Goal: Information Seeking & Learning: Find specific fact

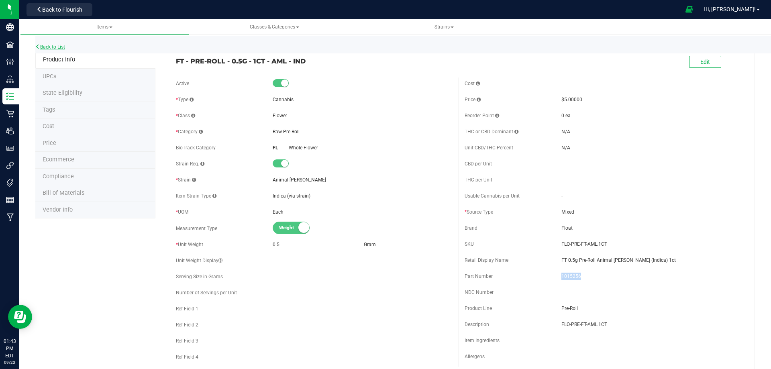
click at [53, 48] on link "Back to List" at bounding box center [50, 47] width 30 height 6
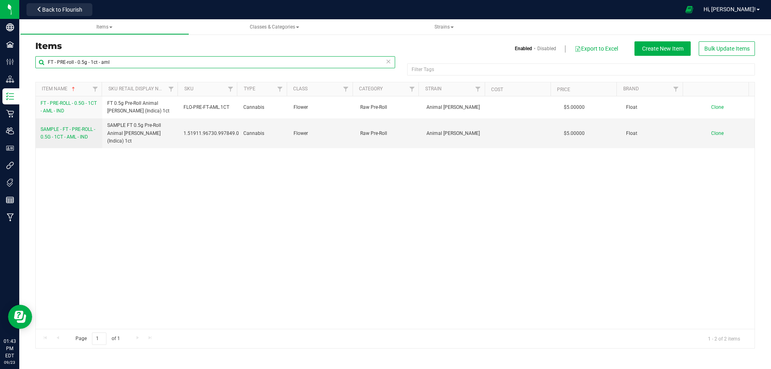
drag, startPoint x: 56, startPoint y: 62, endPoint x: 126, endPoint y: 62, distance: 69.8
click at [126, 62] on input "FT - PRE-roll - 0.5g - 1ct - aml" at bounding box center [215, 62] width 360 height 12
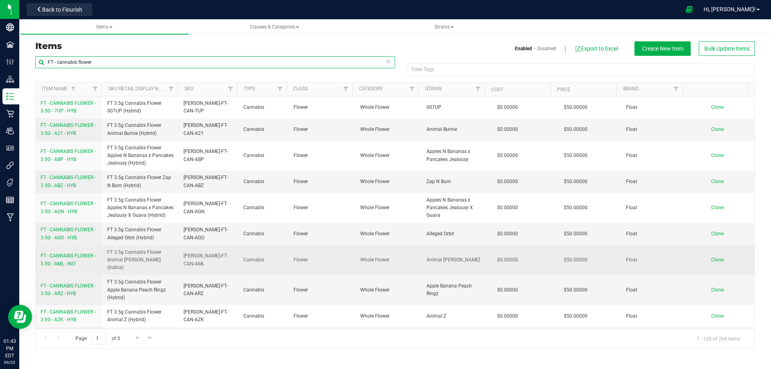
type input "FT - cannabis flower"
click at [65, 253] on span "FT - CANNABIS FLOWER - 3.5G - AML - IND" at bounding box center [68, 259] width 55 height 13
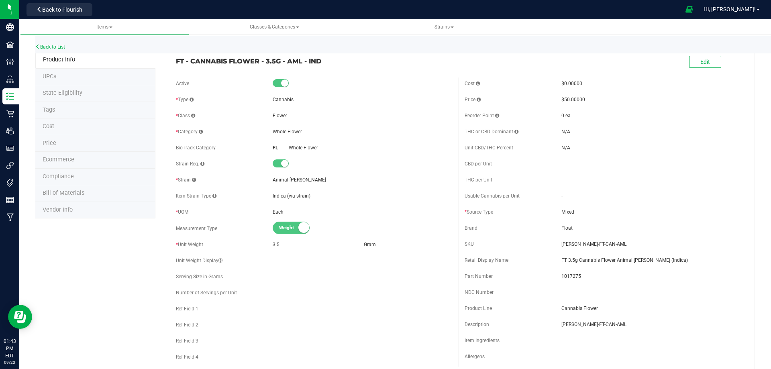
click at [59, 193] on span "Bill of Materials" at bounding box center [64, 192] width 42 height 7
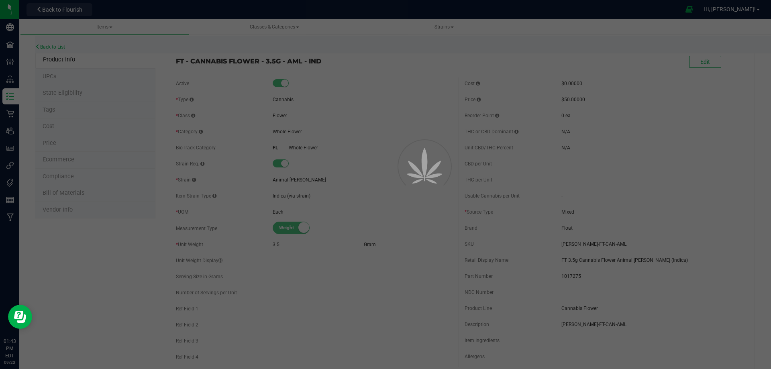
select select "11010"
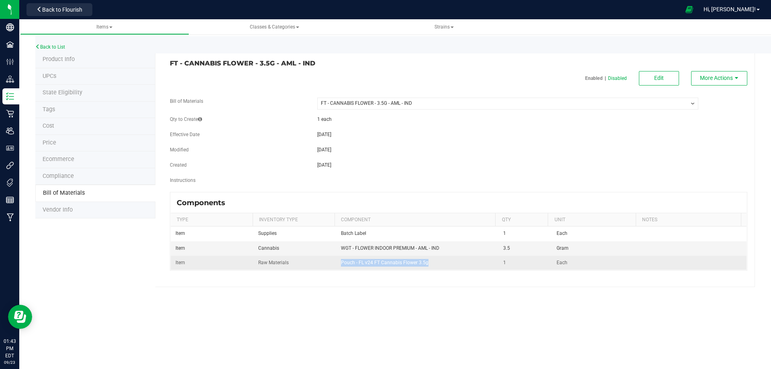
drag, startPoint x: 339, startPoint y: 264, endPoint x: 426, endPoint y: 263, distance: 87.5
click at [426, 263] on td "Pouch - FL v24 FT Cannabis Flower 3.5g" at bounding box center [417, 263] width 163 height 14
copy span "Pouch - FL v24 FT Cannabis Flower 3.5g"
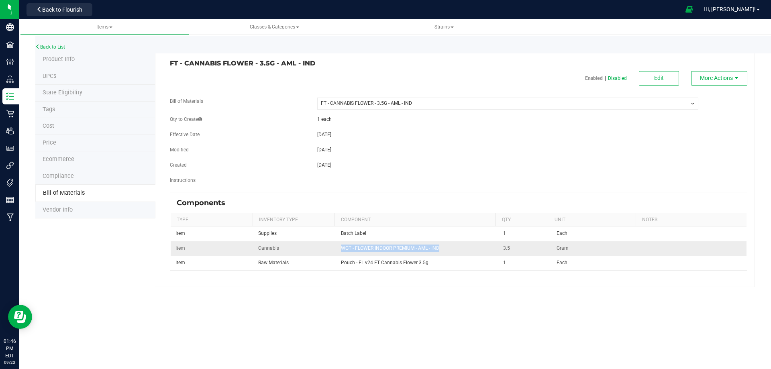
drag, startPoint x: 339, startPoint y: 248, endPoint x: 438, endPoint y: 248, distance: 98.3
click at [438, 248] on span "WGT - FLOWER INDOOR PREMIUM - AML - IND" at bounding box center [390, 248] width 98 height 6
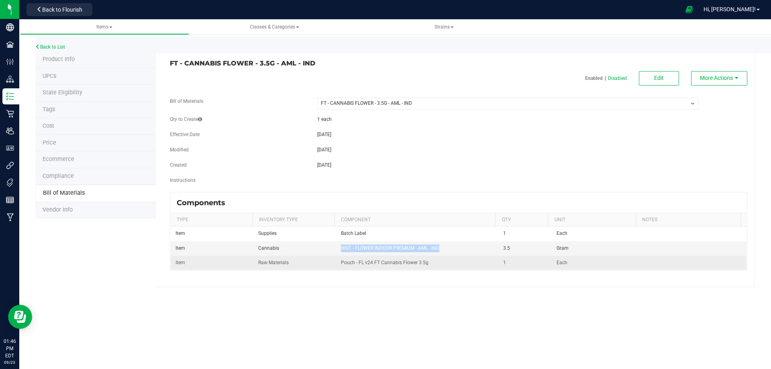
copy span "WGT - FLOWER INDOOR PREMIUM - AML - IND"
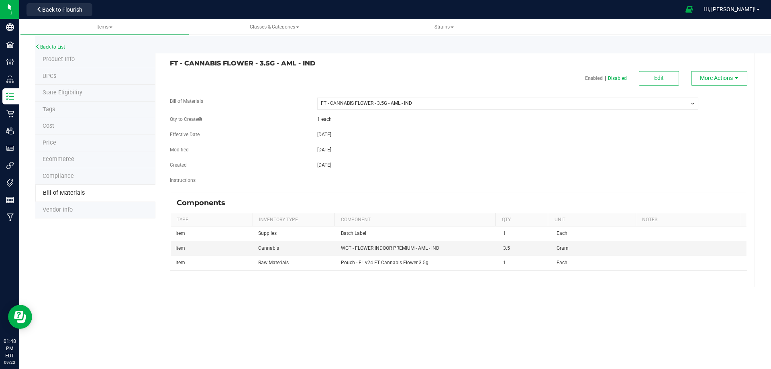
click at [62, 59] on span "Product Info" at bounding box center [59, 59] width 32 height 7
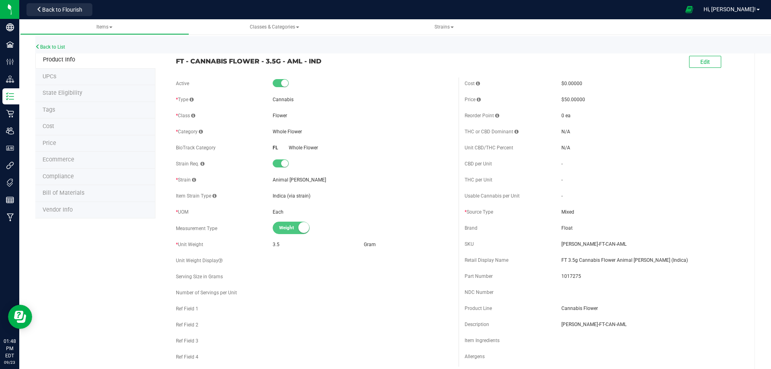
drag, startPoint x: 175, startPoint y: 61, endPoint x: 320, endPoint y: 60, distance: 144.1
click at [320, 60] on span "FT - CANNABIS FLOWER - 3.5G - AML - IND" at bounding box center [314, 61] width 277 height 10
copy span "FT - CANNABIS FLOWER - 3.5G - AML - IND"
drag, startPoint x: 557, startPoint y: 260, endPoint x: 661, endPoint y: 255, distance: 104.1
click at [661, 255] on div "Retail Display Name FT 3.5g Cannabis Flower Animal Larry (Indica)" at bounding box center [602, 260] width 277 height 12
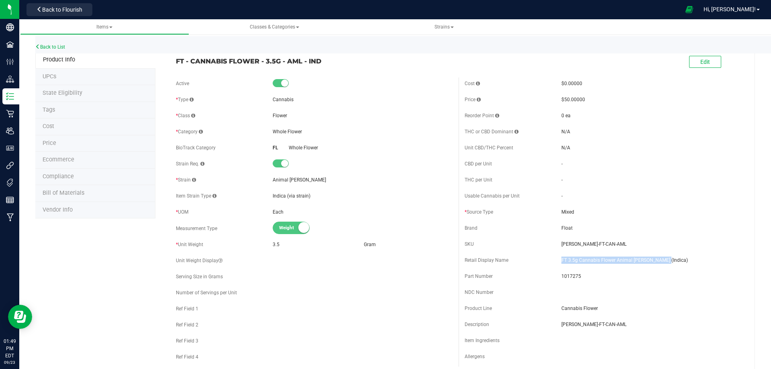
copy span "FT 3.5g Cannabis Flower Animal Larry (Indica)"
drag, startPoint x: 176, startPoint y: 61, endPoint x: 322, endPoint y: 62, distance: 145.7
click at [322, 62] on span "FT - CANNABIS FLOWER - 3.5G - AML - IND" at bounding box center [314, 61] width 277 height 10
copy span "FT - CANNABIS FLOWER - 3.5G - AML - IND"
click at [561, 241] on span "FLO-BUD-FT-CAN-AML" at bounding box center [651, 243] width 180 height 7
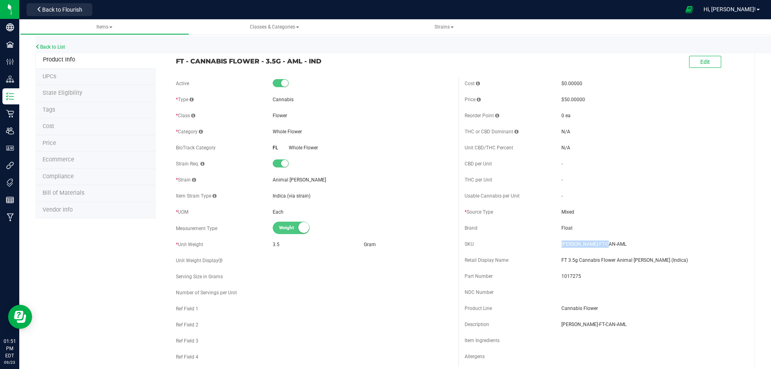
drag, startPoint x: 558, startPoint y: 241, endPoint x: 610, endPoint y: 239, distance: 51.8
click at [610, 239] on div "SKU FLO-BUD-FT-CAN-AML" at bounding box center [602, 244] width 277 height 12
copy span "FLO-BUD-FT-CAN-AML"
click at [55, 47] on link "Back to List" at bounding box center [50, 47] width 30 height 6
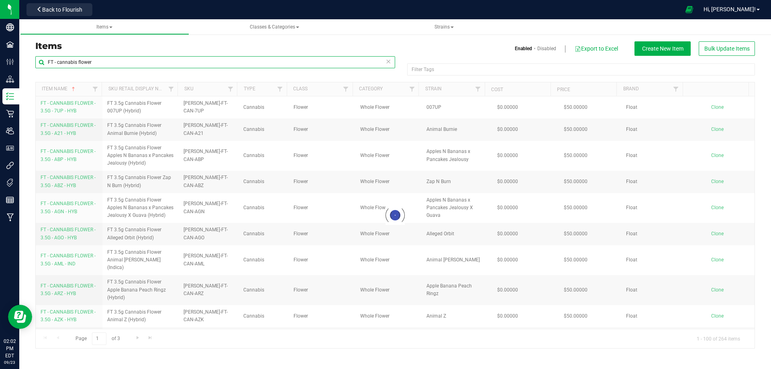
click at [99, 61] on input "FT - cannabis flower" at bounding box center [215, 62] width 360 height 12
drag, startPoint x: 99, startPoint y: 61, endPoint x: 43, endPoint y: 61, distance: 56.6
click at [43, 61] on input "FT - cannabis flower" at bounding box center [215, 62] width 360 height 12
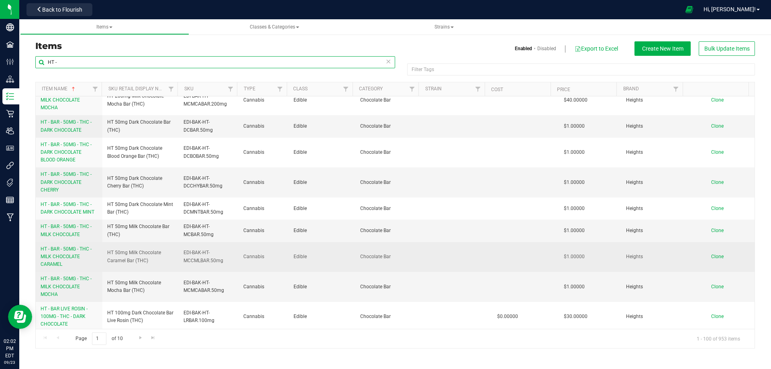
scroll to position [2500, 0]
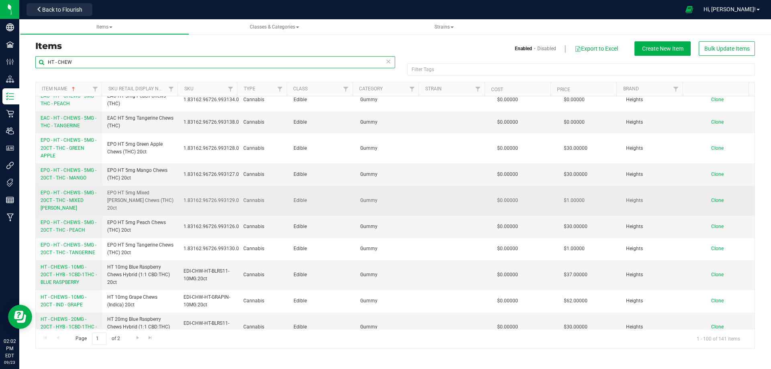
scroll to position [361, 0]
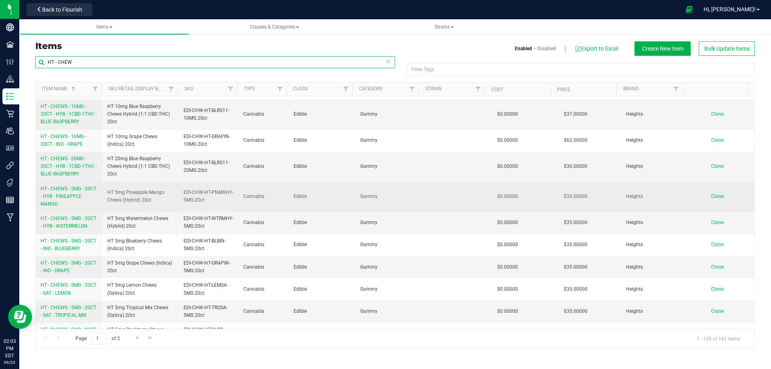
type input "HT - CHEW"
click at [56, 185] on link "HT - CHEWS - 5MG - 20CT - HYB - PINEAPPLE MANGO" at bounding box center [69, 196] width 57 height 23
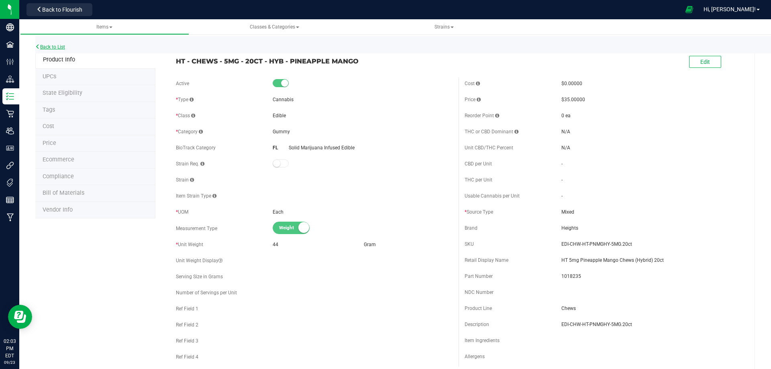
click at [59, 47] on link "Back to List" at bounding box center [50, 47] width 30 height 6
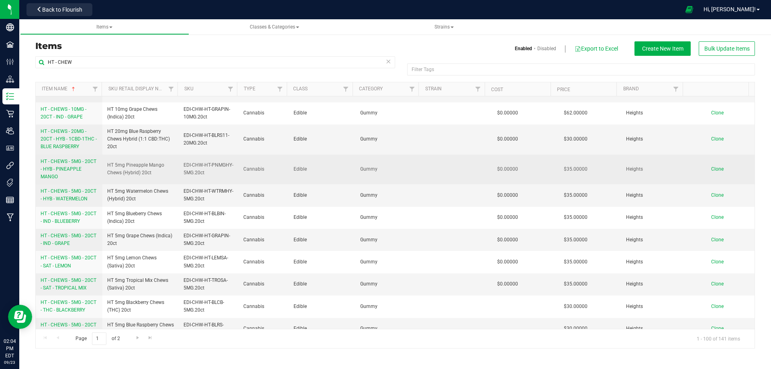
scroll to position [401, 0]
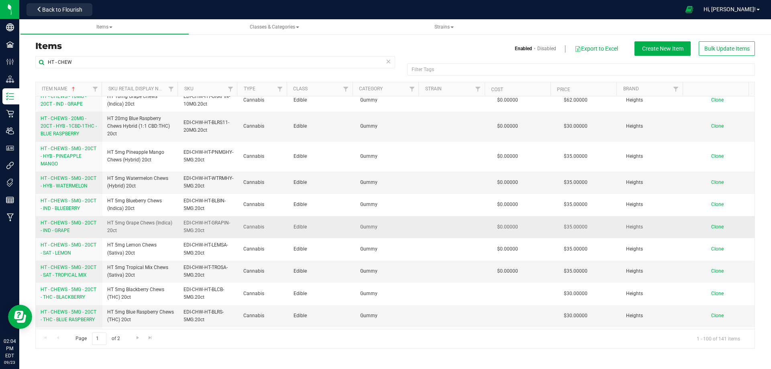
click at [54, 220] on span "HT - CHEWS - 5MG - 20CT - IND - GRAPE" at bounding box center [69, 226] width 56 height 13
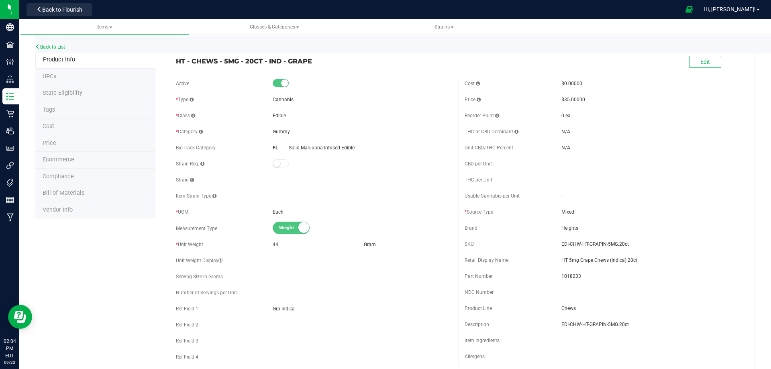
click at [58, 190] on span "Bill of Materials" at bounding box center [64, 192] width 42 height 7
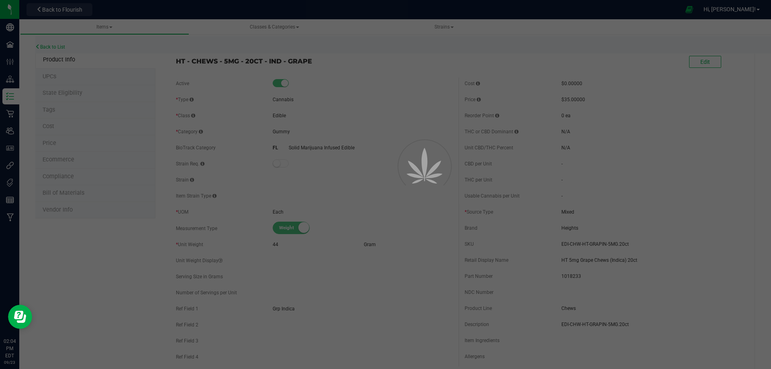
select select "12127"
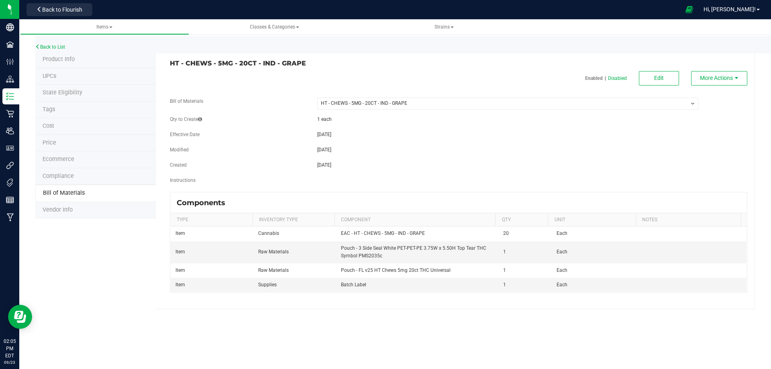
click at [58, 175] on span "Compliance" at bounding box center [58, 176] width 31 height 7
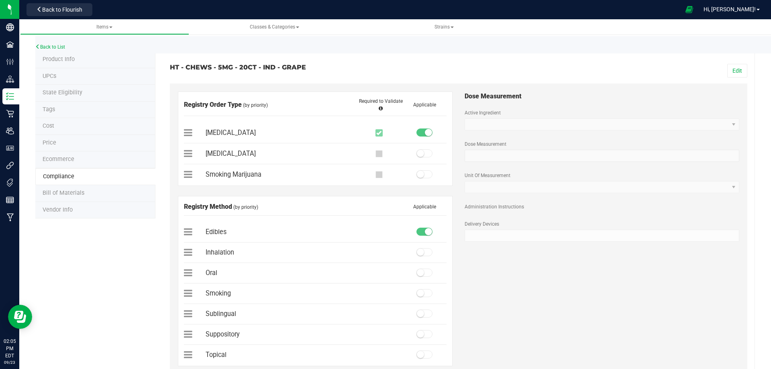
click at [55, 60] on span "Product Info" at bounding box center [59, 59] width 32 height 7
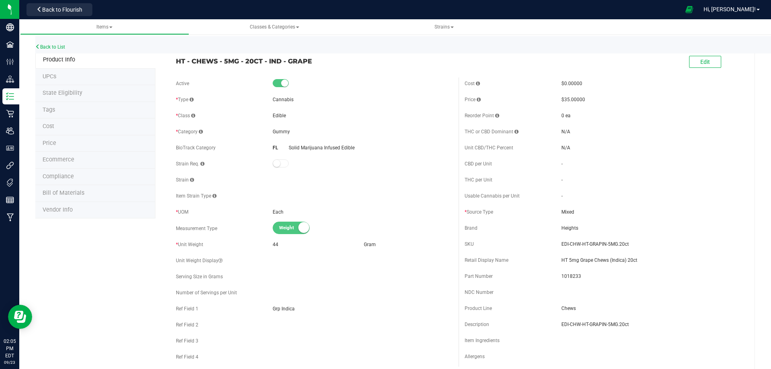
click at [57, 193] on span "Bill of Materials" at bounding box center [64, 192] width 42 height 7
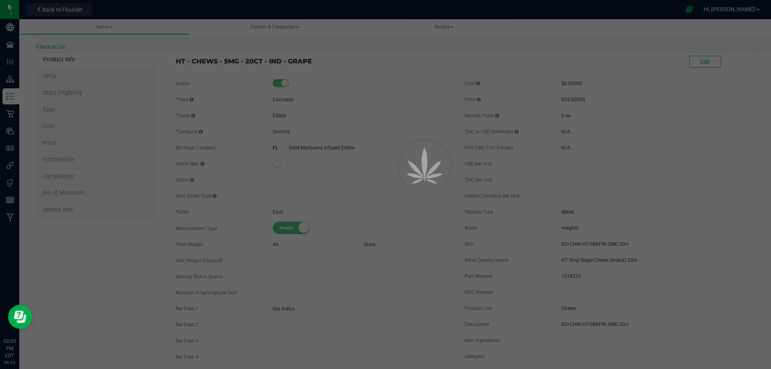
select select "12127"
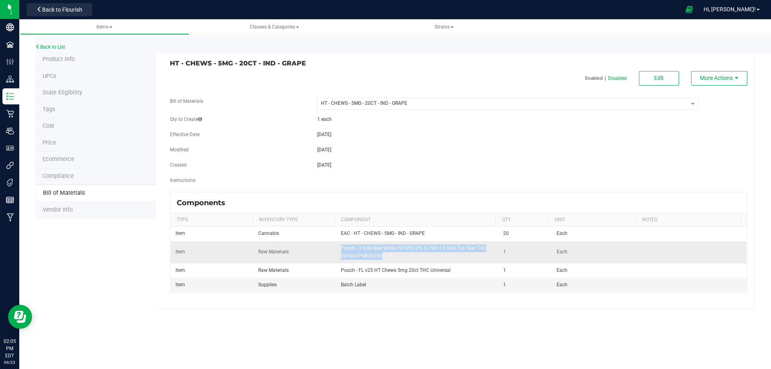
drag, startPoint x: 339, startPoint y: 246, endPoint x: 381, endPoint y: 254, distance: 42.5
click at [381, 254] on td "Pouch - 3 Side Seal White PET-PET-PE 3.75W x 5.50H Top Tear THC Symbol PMS2035c" at bounding box center [417, 252] width 163 height 22
copy span "Pouch - 3 Side Seal White PET-PET-PE 3.75W x 5.50H Top Tear THC Symbol PMS2035c"
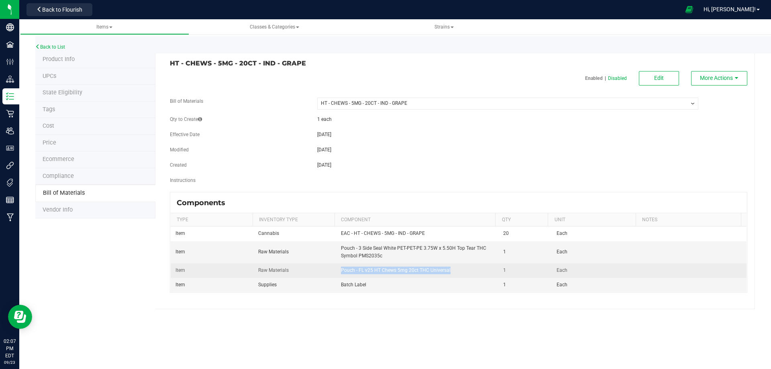
drag, startPoint x: 339, startPoint y: 271, endPoint x: 455, endPoint y: 267, distance: 116.1
click at [455, 267] on td "Pouch - FL v25 HT Chews 5mg 20ct THC Universal" at bounding box center [417, 270] width 163 height 14
copy span "Pouch - FL v25 HT Chews 5mg 20ct THC Universal"
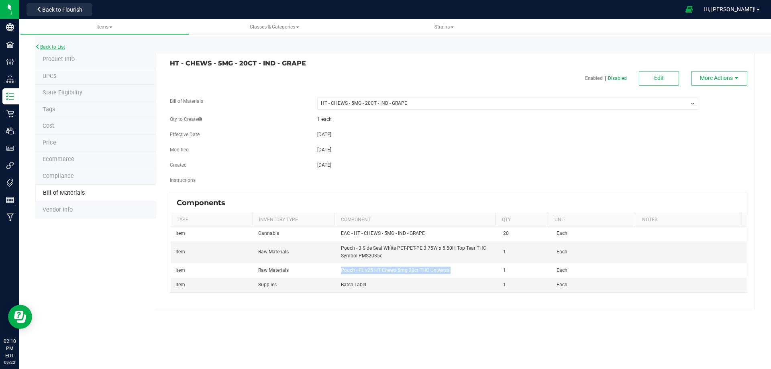
click at [47, 45] on link "Back to List" at bounding box center [50, 47] width 30 height 6
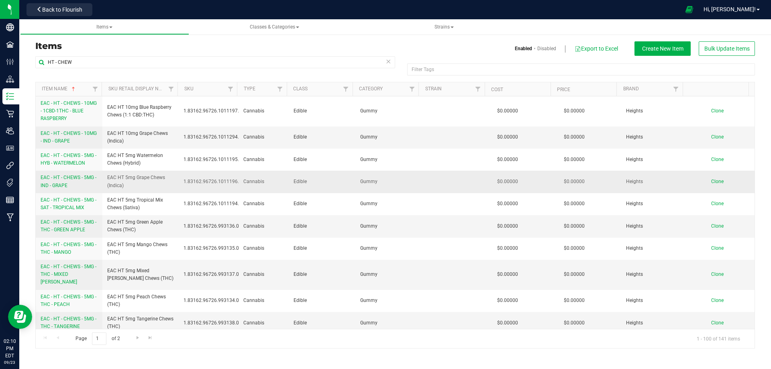
click at [59, 179] on span "EAC - HT - CHEWS - 5MG - IND - GRAPE" at bounding box center [69, 181] width 56 height 13
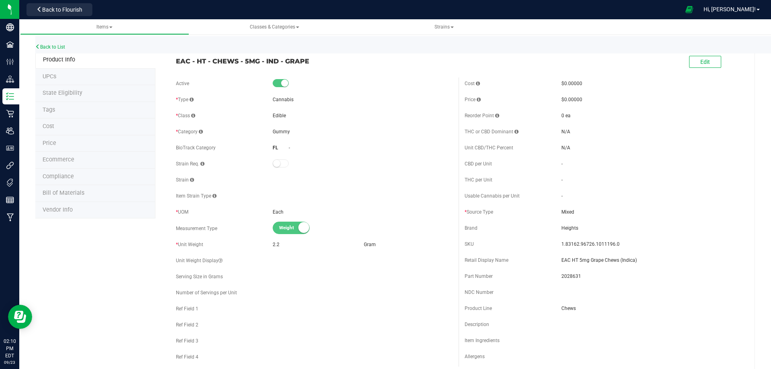
click at [57, 190] on span "Bill of Materials" at bounding box center [64, 192] width 42 height 7
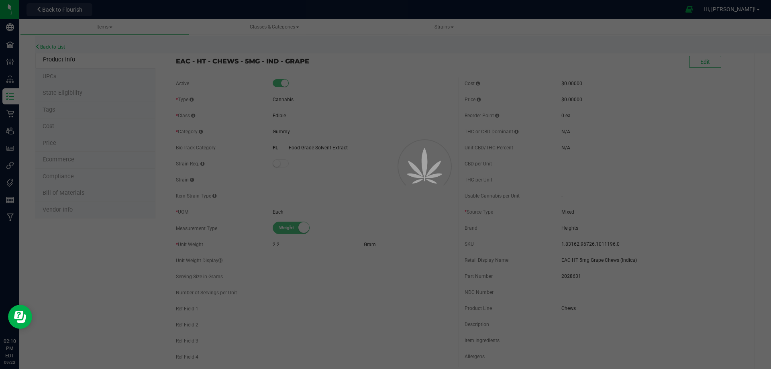
select select "13158"
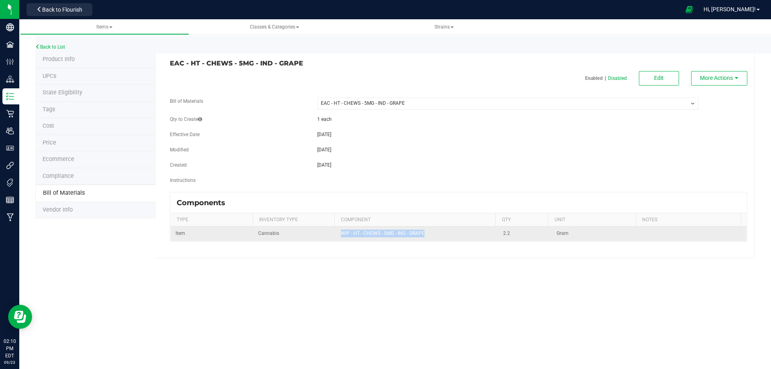
drag, startPoint x: 339, startPoint y: 232, endPoint x: 424, endPoint y: 232, distance: 84.7
click at [424, 232] on td "WIP - HT - CHEWS - 5MG - IND - GRAPE" at bounding box center [417, 233] width 163 height 14
copy span "WIP - HT - CHEWS - 5MG - IND - GRAPE"
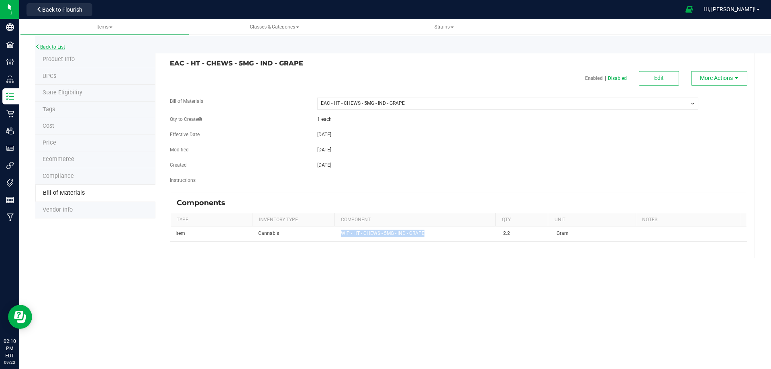
click at [50, 45] on link "Back to List" at bounding box center [50, 47] width 30 height 6
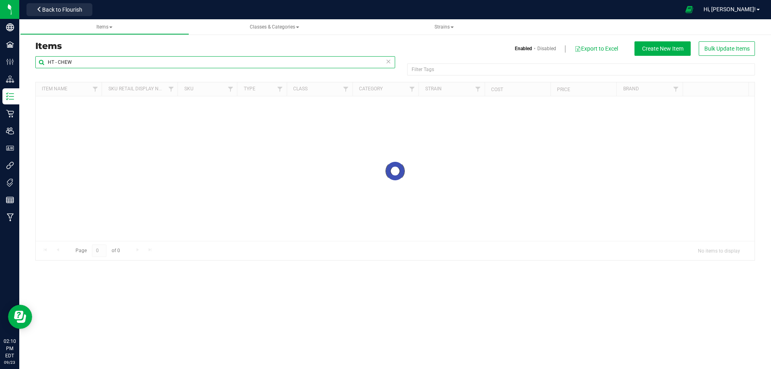
click at [36, 61] on input "HT - CHEW" at bounding box center [215, 62] width 360 height 12
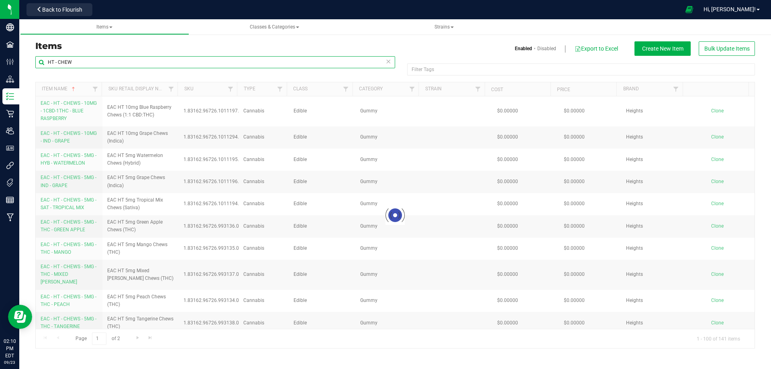
paste input "WIP - HT - CHEWS - 5MG - IND - GRAPE"
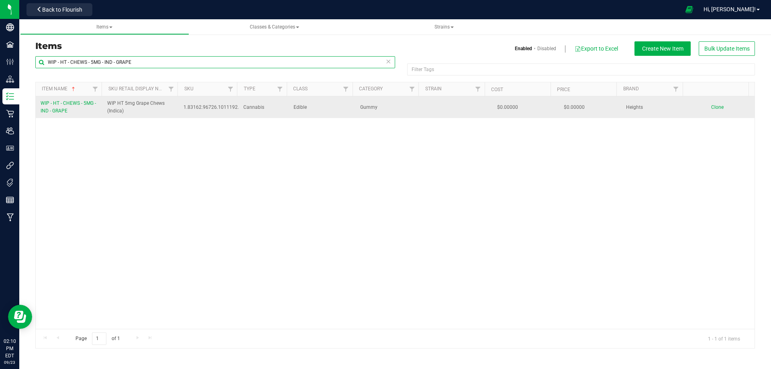
type input "WIP - HT - CHEWS - 5MG - IND - GRAPE"
click at [59, 107] on link "WIP - HT - CHEWS - 5MG - IND - GRAPE" at bounding box center [69, 107] width 57 height 15
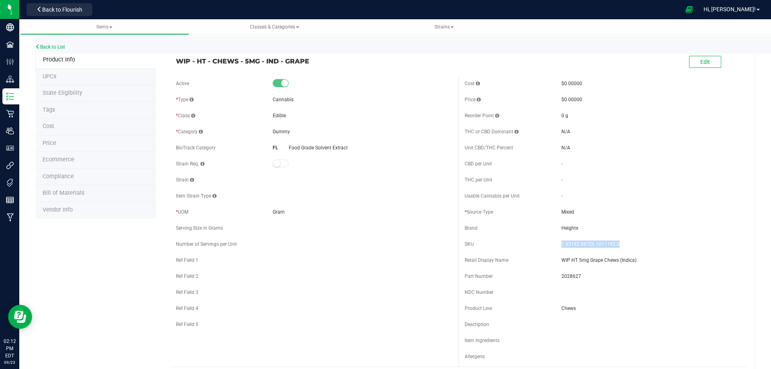
drag, startPoint x: 556, startPoint y: 242, endPoint x: 634, endPoint y: 242, distance: 78.3
click at [634, 242] on div "SKU 1.83162.96726.1011192.0" at bounding box center [602, 244] width 277 height 12
copy div "1.83162.96726.1011192.0"
drag, startPoint x: 556, startPoint y: 275, endPoint x: 582, endPoint y: 277, distance: 26.6
click at [582, 277] on div "Part Number 2028627" at bounding box center [602, 276] width 277 height 12
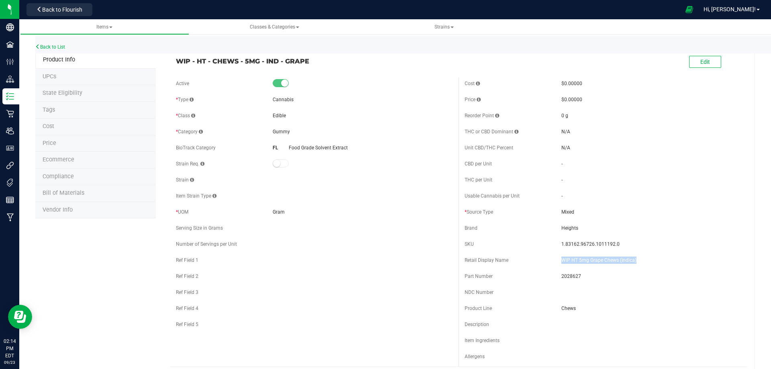
drag, startPoint x: 558, startPoint y: 257, endPoint x: 633, endPoint y: 257, distance: 75.9
click at [633, 257] on span "WIP HT 5mg Grape Chews (Indica)" at bounding box center [651, 260] width 180 height 7
click at [51, 46] on link "Back to List" at bounding box center [50, 47] width 30 height 6
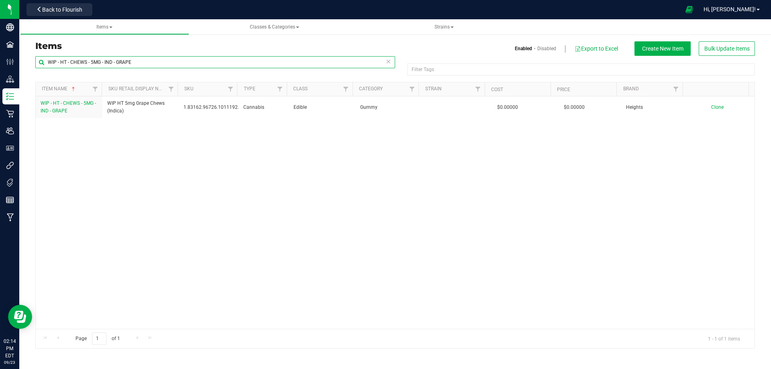
drag, startPoint x: 48, startPoint y: 61, endPoint x: 56, endPoint y: 61, distance: 7.6
click at [56, 61] on input "WIP - HT - CHEWS - 5MG - IND - GRAPE" at bounding box center [215, 62] width 360 height 12
type input "WIP - HT - CHEWS - 5MG - IND - GRAPE"
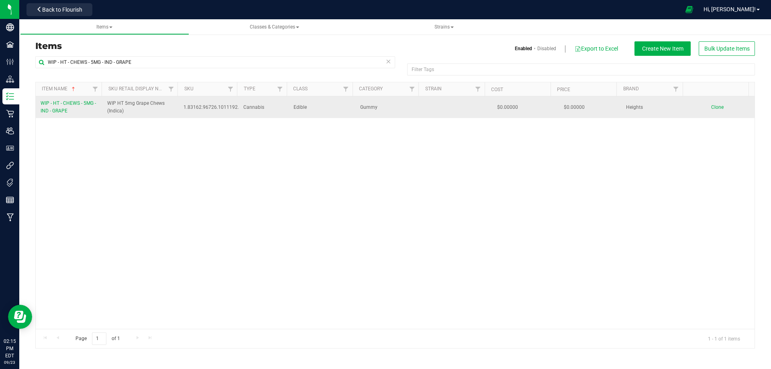
click at [62, 104] on span "WIP - HT - CHEWS - 5MG - IND - GRAPE" at bounding box center [68, 106] width 55 height 13
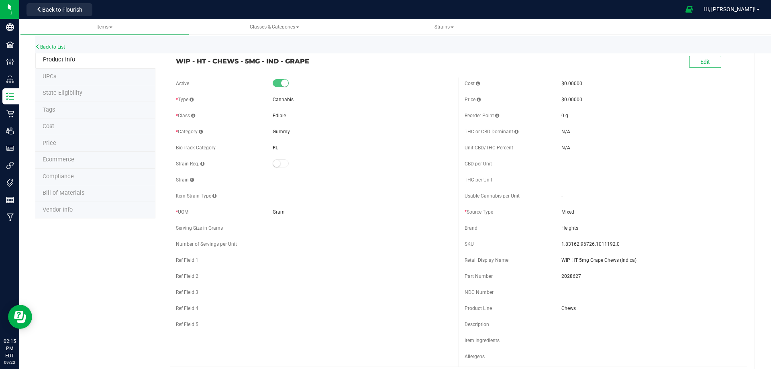
click at [60, 189] on span "Bill of Materials" at bounding box center [64, 192] width 42 height 7
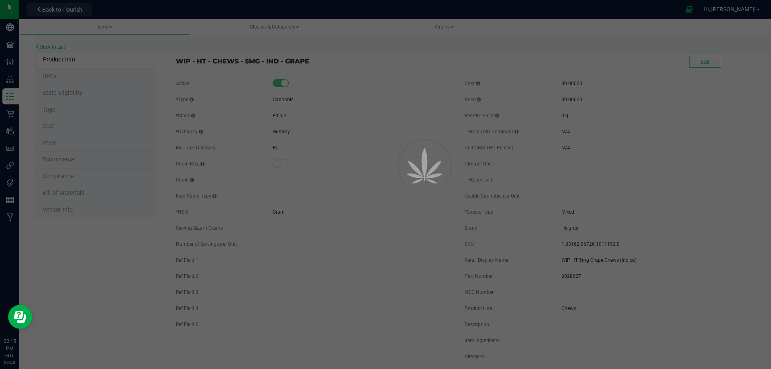
select select "13153"
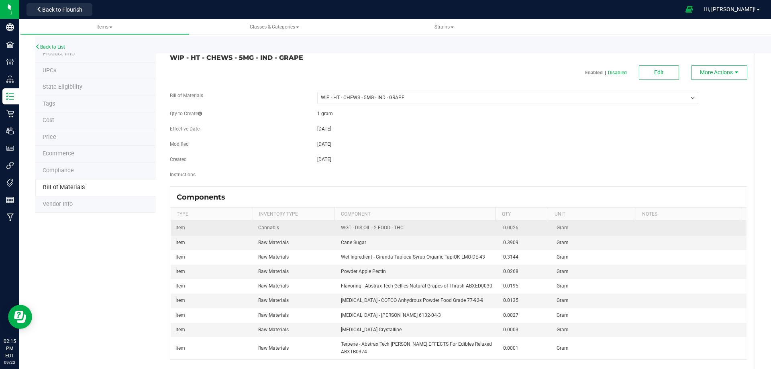
scroll to position [21, 0]
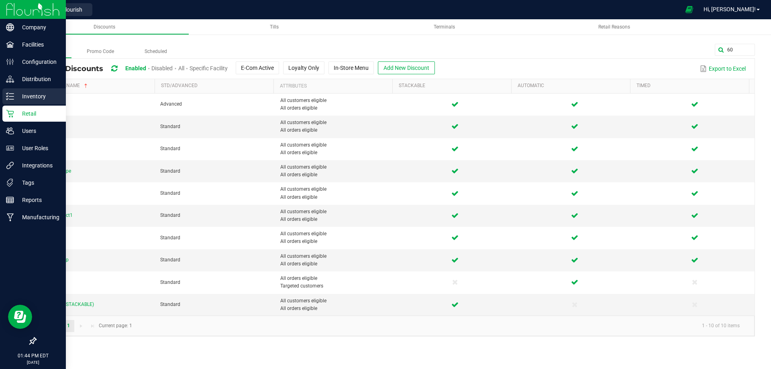
click at [26, 95] on p "Inventory" at bounding box center [38, 97] width 48 height 10
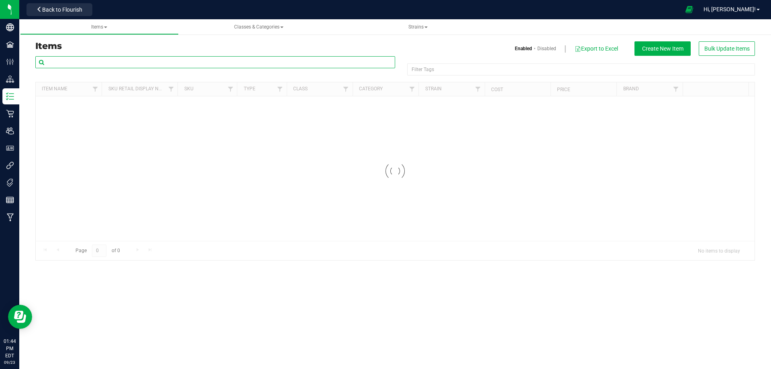
click at [71, 64] on input "text" at bounding box center [215, 62] width 360 height 12
paste input "Pouch - FL v24 FT Cannabis Flower 3.5g"
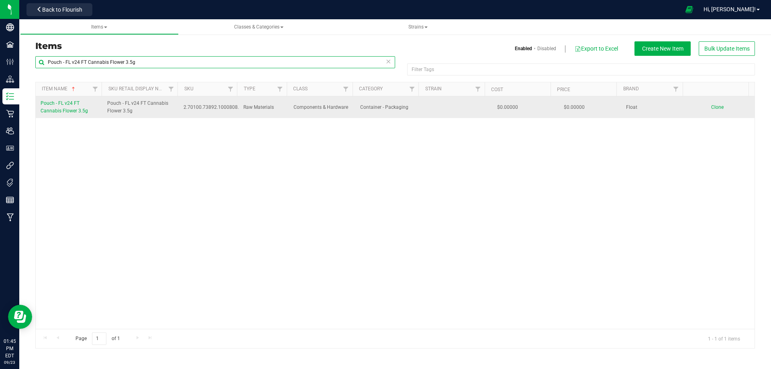
type input "Pouch - FL v24 FT Cannabis Flower 3.5g"
click at [63, 108] on link "Pouch - FL v24 FT Cannabis Flower 3.5g" at bounding box center [69, 107] width 57 height 15
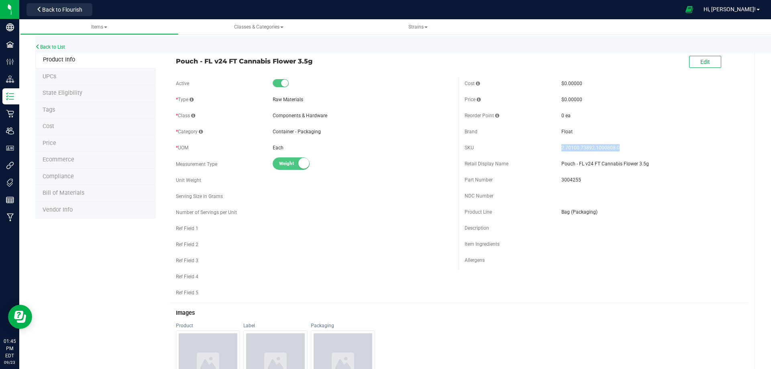
drag, startPoint x: 556, startPoint y: 146, endPoint x: 615, endPoint y: 146, distance: 59.0
click at [615, 146] on div "SKU 2.70100.73892.1000808.0" at bounding box center [602, 148] width 277 height 12
copy div "2.70100.73892.1000808.0"
drag, startPoint x: 556, startPoint y: 177, endPoint x: 580, endPoint y: 177, distance: 24.1
click at [580, 177] on div "Part Number 3004255" at bounding box center [602, 180] width 277 height 12
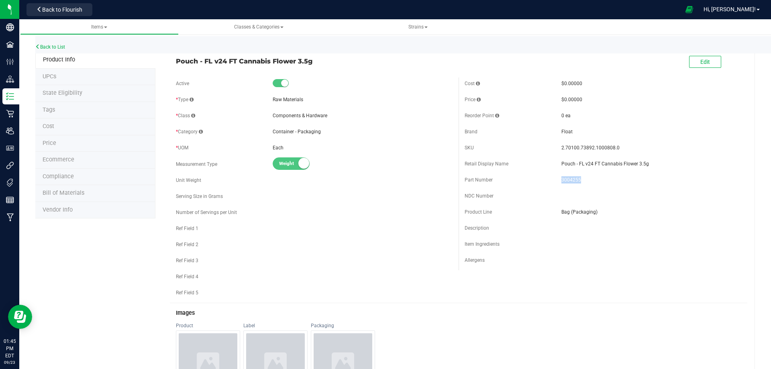
copy div "3004255"
click at [48, 47] on link "Back to List" at bounding box center [50, 47] width 30 height 6
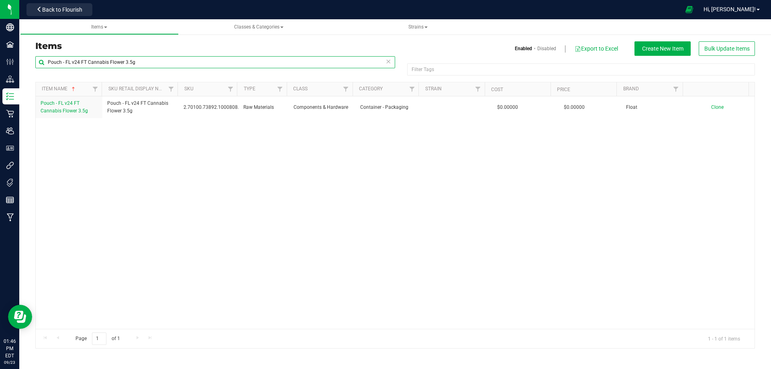
drag, startPoint x: 147, startPoint y: 63, endPoint x: 44, endPoint y: 60, distance: 103.2
click at [44, 60] on input "Pouch - FL v24 FT Cannabis Flower 3.5g" at bounding box center [215, 62] width 360 height 12
paste input "WGT - FLOWER INDOOR PREMIUM - AML - IND"
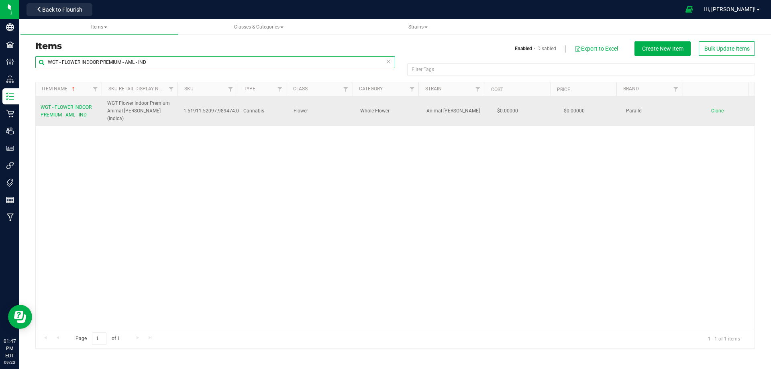
type input "WGT - FLOWER INDOOR PREMIUM - AML - IND"
click at [63, 104] on span "WGT - FLOWER INDOOR PREMIUM - AML - IND" at bounding box center [66, 110] width 51 height 13
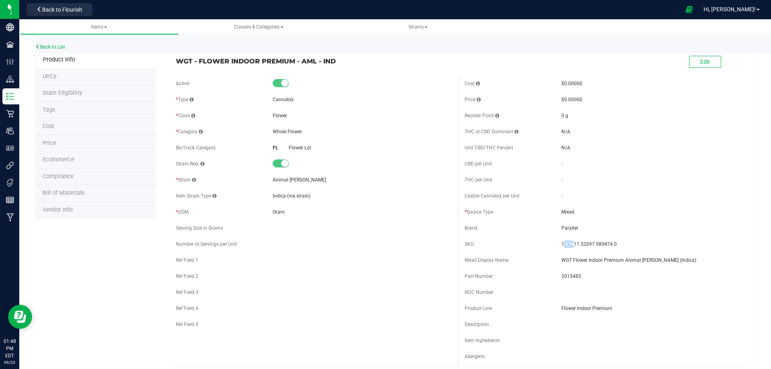
drag, startPoint x: 558, startPoint y: 242, endPoint x: 569, endPoint y: 242, distance: 10.4
click at [569, 242] on span "1.51911.52097.989474.0" at bounding box center [651, 243] width 180 height 7
drag, startPoint x: 554, startPoint y: 241, endPoint x: 614, endPoint y: 241, distance: 60.6
click at [614, 241] on div "SKU 1.51911.52097.989474.0" at bounding box center [602, 244] width 277 height 12
copy div "1.51911.52097.989474.0"
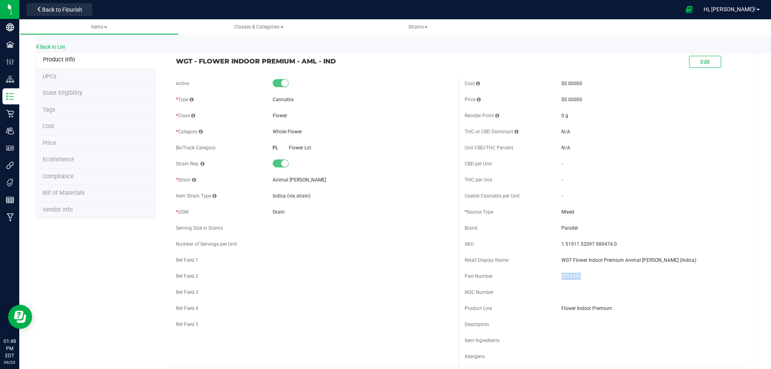
drag, startPoint x: 552, startPoint y: 277, endPoint x: 588, endPoint y: 275, distance: 36.2
click at [588, 275] on div "Part Number 2015485" at bounding box center [602, 276] width 277 height 12
copy div "2015485"
click at [50, 48] on link "Back to List" at bounding box center [50, 47] width 30 height 6
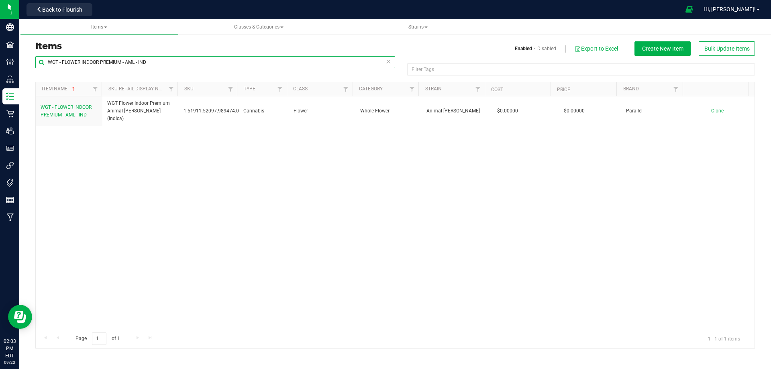
drag, startPoint x: 57, startPoint y: 59, endPoint x: 154, endPoint y: 57, distance: 97.6
click at [154, 57] on input "WGT - FLOWER INDOOR PREMIUM - AML - IND" at bounding box center [215, 62] width 360 height 12
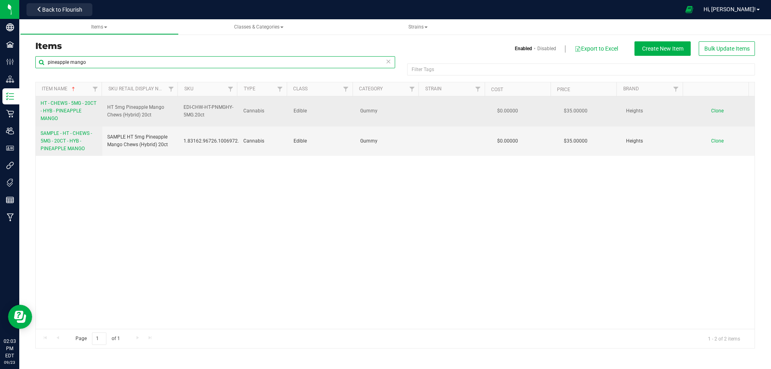
type input "pineapple mango"
click at [66, 113] on span "HT - CHEWS - 5MG - 20CT - HYB - PINEAPPLE MANGO" at bounding box center [69, 110] width 56 height 21
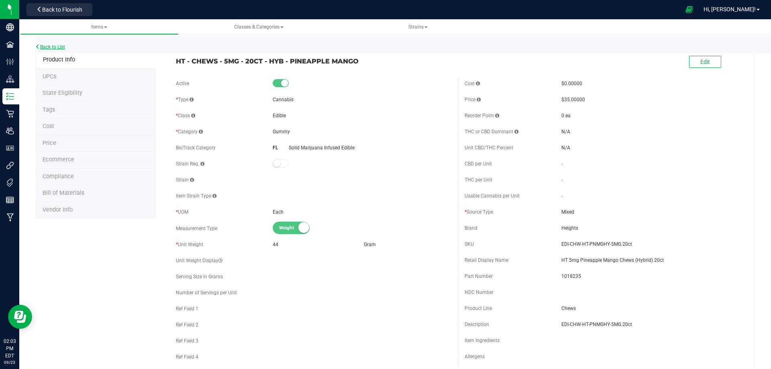
click at [54, 47] on link "Back to List" at bounding box center [50, 47] width 30 height 6
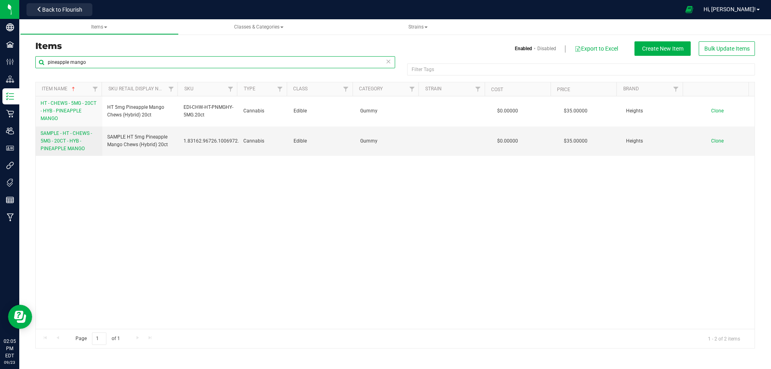
drag, startPoint x: 101, startPoint y: 60, endPoint x: 39, endPoint y: 61, distance: 61.8
click at [39, 61] on input "pineapple mango" at bounding box center [215, 62] width 360 height 12
paste input "Pouch - 3 Side Seal White PET-PET-PE 3.75W x 5.50H Top Tear THC Symbol PMS2035c"
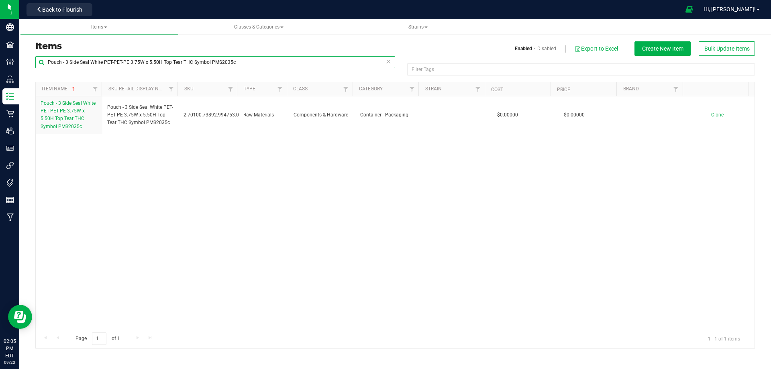
type input "Pouch - 3 Side Seal White PET-PET-PE 3.75W x 5.50H Top Tear THC Symbol PMS2035c"
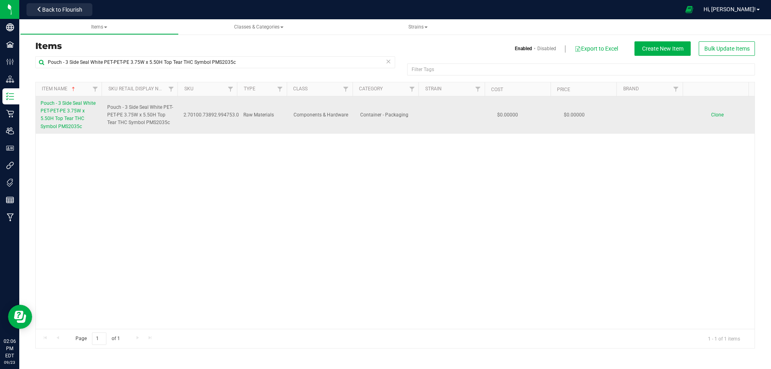
click at [62, 111] on span "Pouch - 3 Side Seal White PET-PET-PE 3.75W x 5.50H Top Tear THC Symbol PMS2035c" at bounding box center [68, 114] width 55 height 29
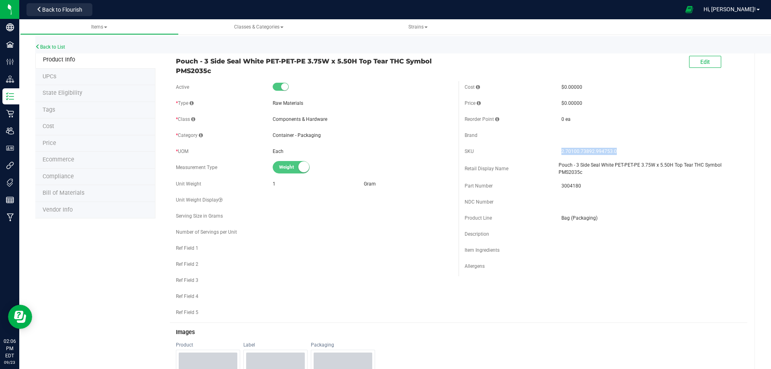
drag, startPoint x: 556, startPoint y: 151, endPoint x: 611, endPoint y: 149, distance: 54.7
click at [611, 149] on div "SKU 2.70100.73892.994753.0" at bounding box center [602, 151] width 277 height 12
copy div "2.70100.73892.994753.0"
drag, startPoint x: 557, startPoint y: 187, endPoint x: 577, endPoint y: 187, distance: 19.7
click at [577, 187] on span "3004180" at bounding box center [651, 185] width 180 height 7
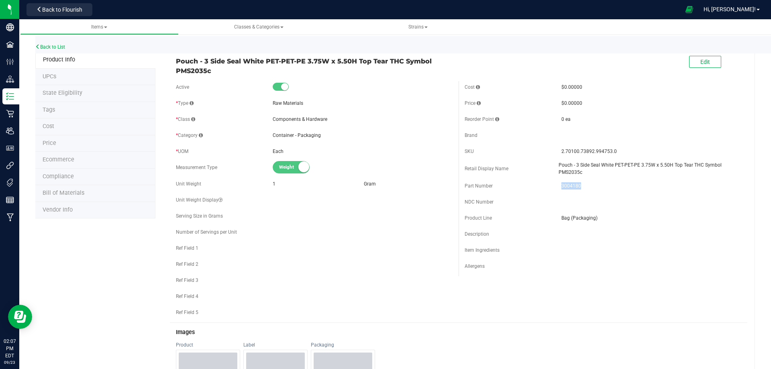
copy span "3004180"
click at [63, 44] on link "Back to List" at bounding box center [50, 47] width 30 height 6
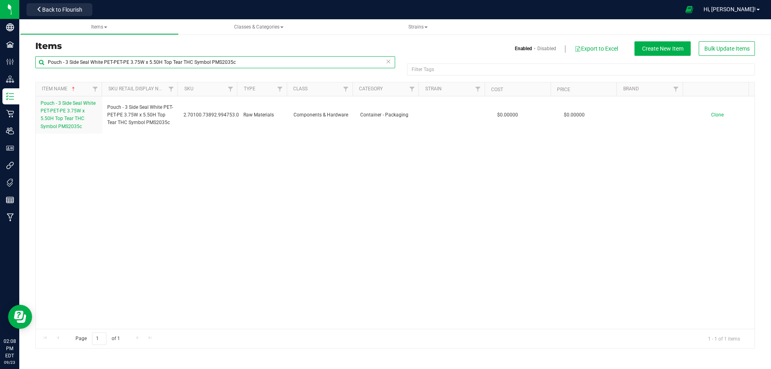
drag, startPoint x: 260, startPoint y: 64, endPoint x: 45, endPoint y: 73, distance: 214.5
click at [45, 73] on div "Pouch - 3 Side Seal White PET-PET-PE 3.75W x 5.50H Top Tear THC Symbol PMS2035c" at bounding box center [215, 65] width 360 height 18
paste input "FL v25 HT Chews 5mg 20ct THC Universal"
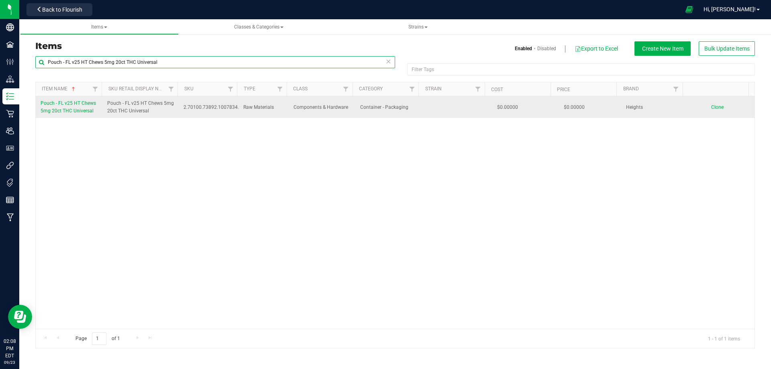
type input "Pouch - FL v25 HT Chews 5mg 20ct THC Universal"
click at [59, 108] on link "Pouch - FL v25 HT Chews 5mg 20ct THC Universal" at bounding box center [69, 107] width 57 height 15
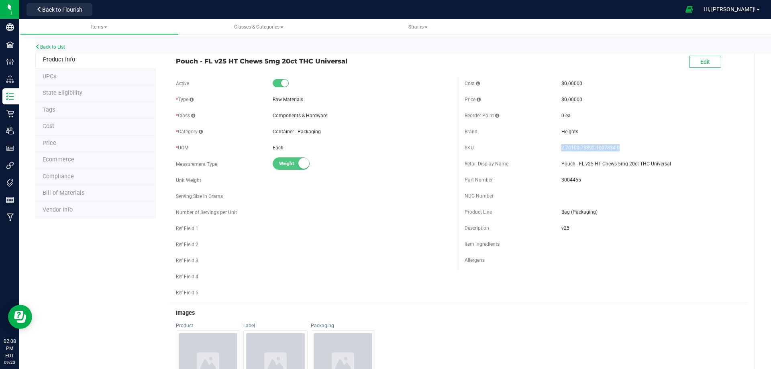
drag, startPoint x: 557, startPoint y: 146, endPoint x: 617, endPoint y: 145, distance: 60.2
click at [617, 145] on span "2.70100.73892.1007834.0" at bounding box center [651, 147] width 180 height 7
copy span "2.70100.73892.1007834.0"
drag, startPoint x: 578, startPoint y: 177, endPoint x: 553, endPoint y: 179, distance: 24.9
click at [553, 179] on div "Part Number 3004455" at bounding box center [602, 180] width 277 height 12
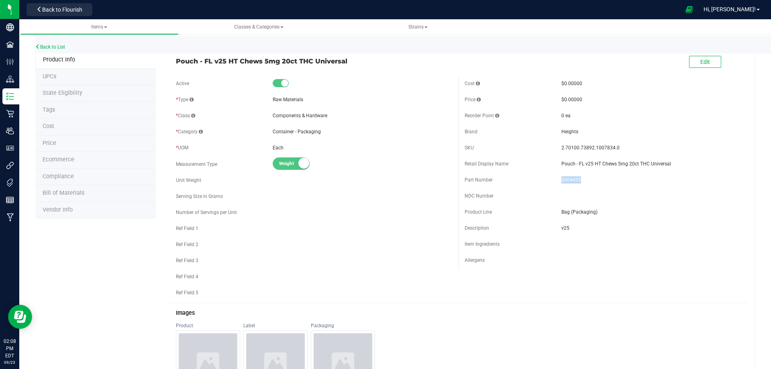
copy div "3004455"
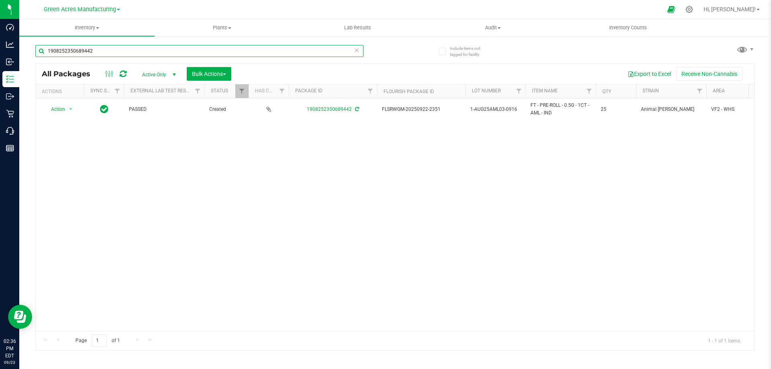
drag, startPoint x: 100, startPoint y: 49, endPoint x: 30, endPoint y: 46, distance: 69.9
click at [30, 46] on div "Include items not tagged for facility 1908252350689442 All Packages Active Only…" at bounding box center [394, 157] width 751 height 245
